Goal: Task Accomplishment & Management: Use online tool/utility

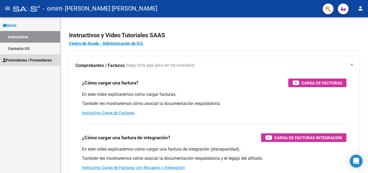
click at [31, 59] on span "Prestadores / Proveedores" at bounding box center [27, 60] width 49 height 6
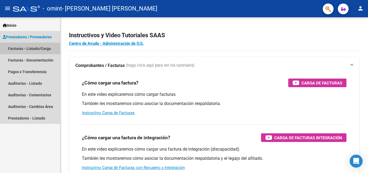
click at [32, 50] on link "Facturas - Listado/Carga" at bounding box center [30, 49] width 60 height 12
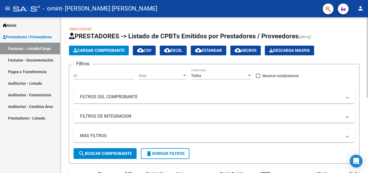
click at [100, 52] on span "Cargar Comprobante" at bounding box center [98, 50] width 51 height 5
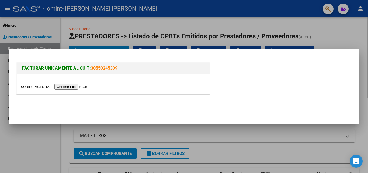
click at [100, 52] on mat-dialog-container "FACTURAR UNICAMENTE AL CUIT: 30550245309" at bounding box center [184, 86] width 351 height 75
click at [325, 33] on div at bounding box center [184, 86] width 368 height 173
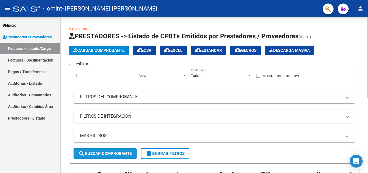
click at [118, 155] on span "search Buscar Comprobante" at bounding box center [104, 153] width 53 height 5
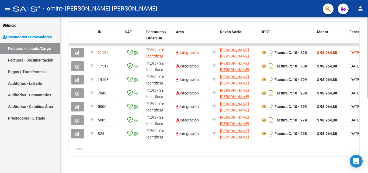
scroll to position [146, 0]
click at [368, 173] on html "menu - omint - [PERSON_NAME] [PERSON_NAME] person Inicio Instructivos Contacto …" at bounding box center [184, 86] width 368 height 173
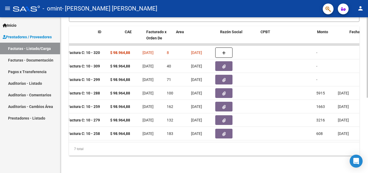
scroll to position [0, 0]
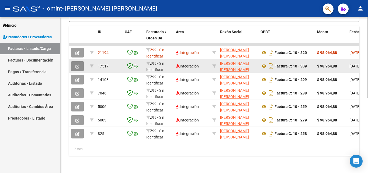
click at [77, 64] on icon "button" at bounding box center [78, 66] width 4 height 4
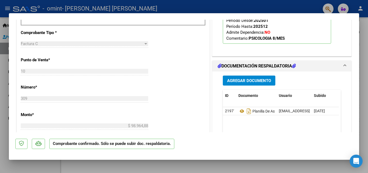
scroll to position [235, 0]
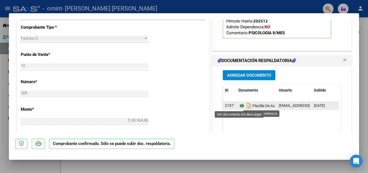
click at [239, 107] on icon at bounding box center [242, 106] width 7 height 6
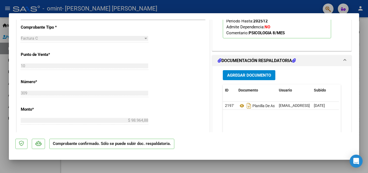
click at [366, 86] on div at bounding box center [184, 86] width 368 height 173
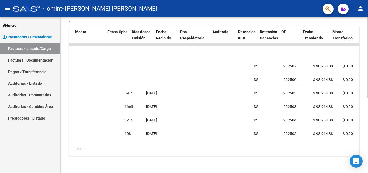
scroll to position [0, 241]
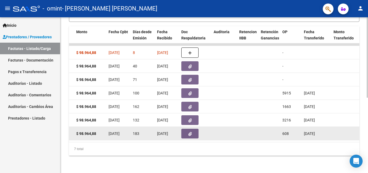
drag, startPoint x: 173, startPoint y: 142, endPoint x: 114, endPoint y: 132, distance: 60.4
click at [114, 132] on div "ID CAE Facturado x Orden De Area Razón Social CPBT Monto Fecha Cpbt Días desde …" at bounding box center [214, 90] width 291 height 129
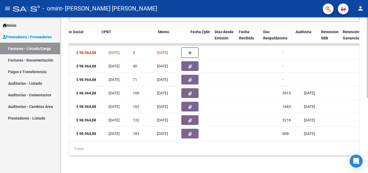
scroll to position [0, 0]
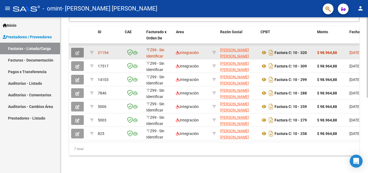
click at [81, 49] on button "button" at bounding box center [77, 53] width 13 height 10
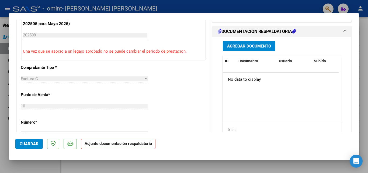
scroll to position [160, 0]
